Goal: Book appointment/travel/reservation

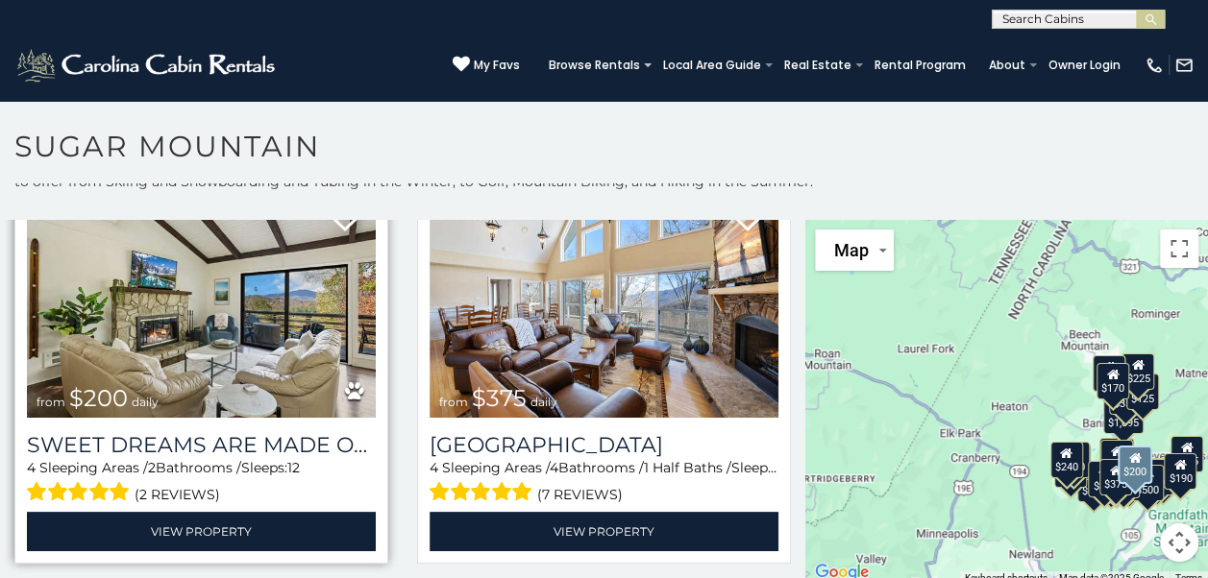
scroll to position [928, 0]
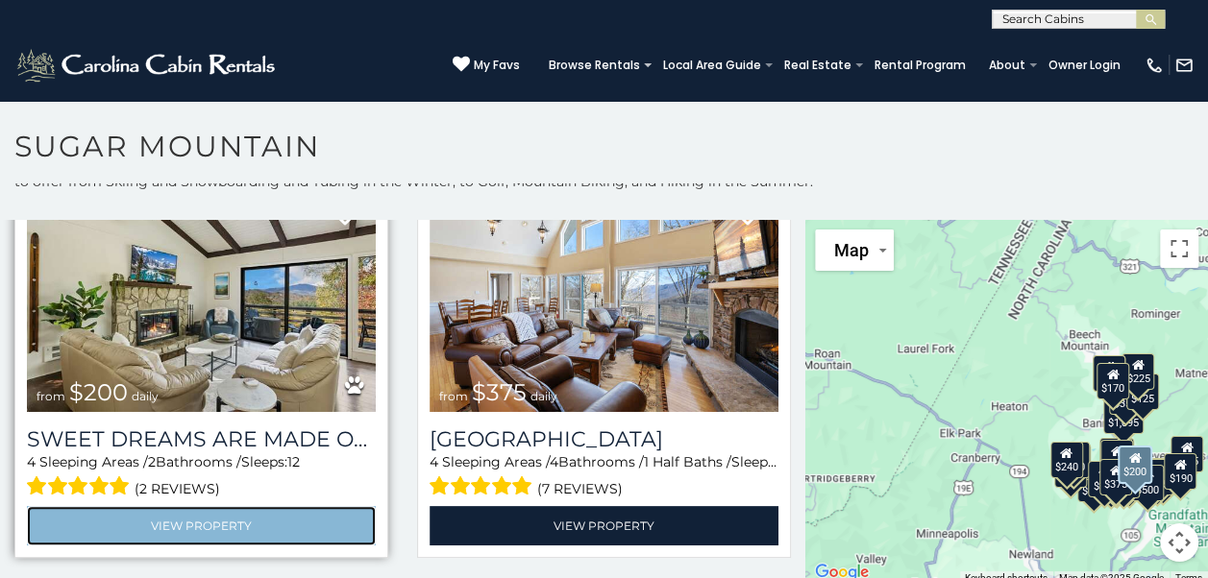
click at [211, 509] on link "View Property" at bounding box center [201, 525] width 349 height 39
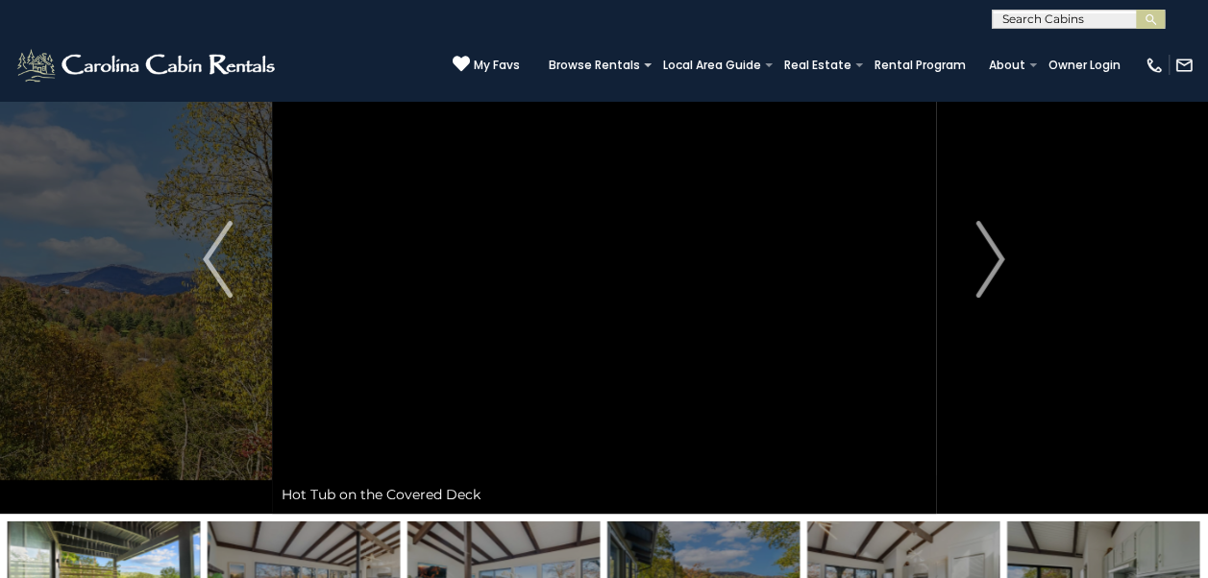
scroll to position [94, 0]
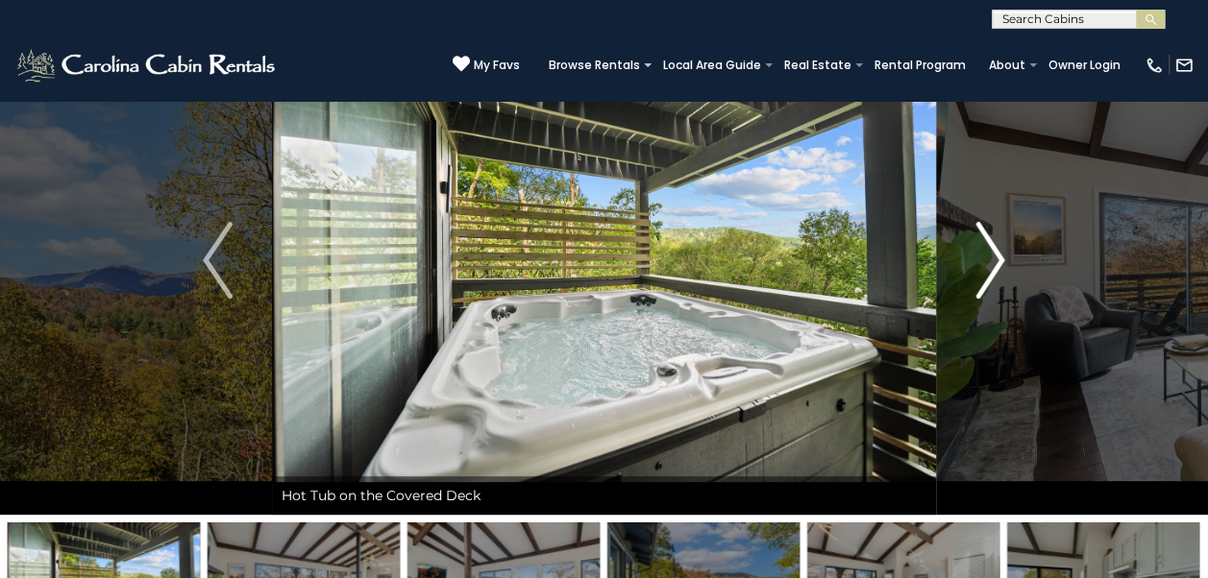
click at [982, 269] on img "Next" at bounding box center [989, 260] width 29 height 77
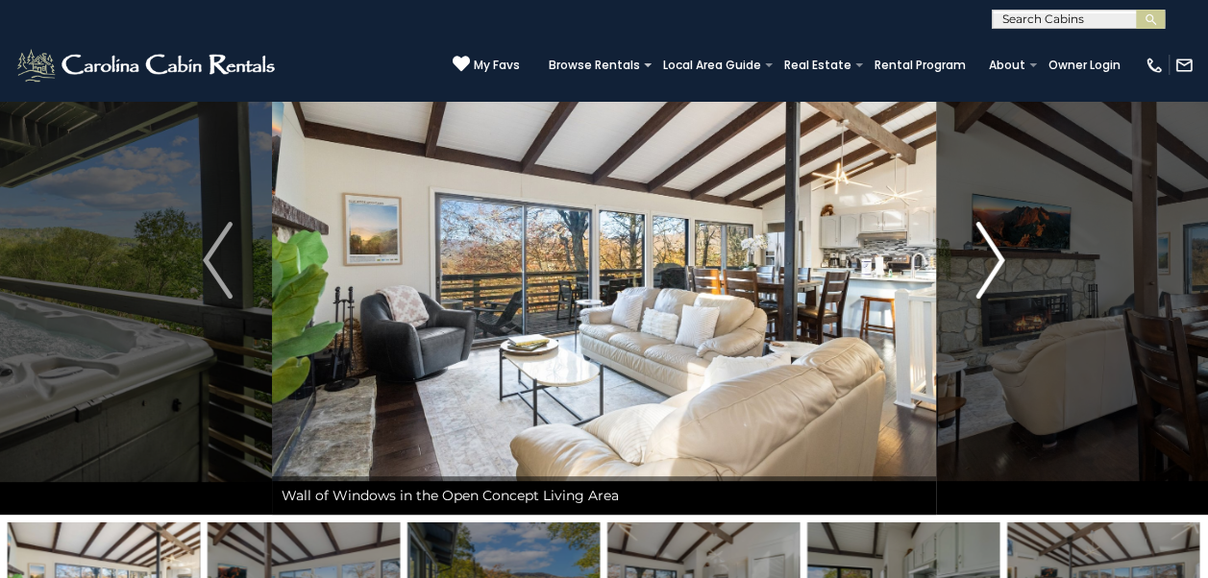
click at [982, 269] on img "Next" at bounding box center [989, 260] width 29 height 77
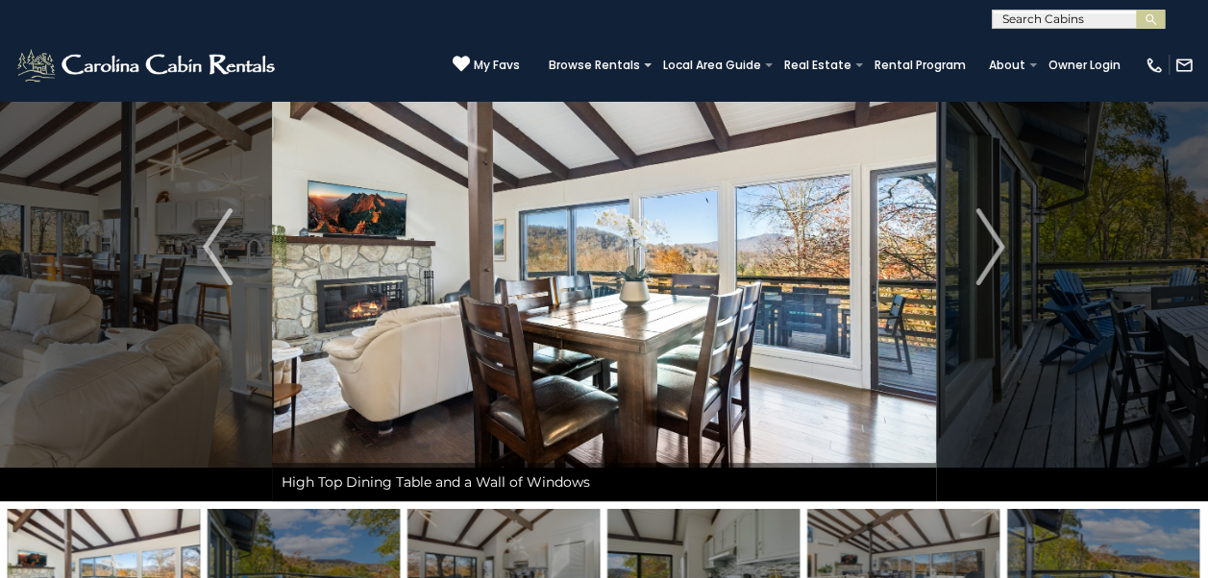
scroll to position [0, 0]
